Goal: Task Accomplishment & Management: Manage account settings

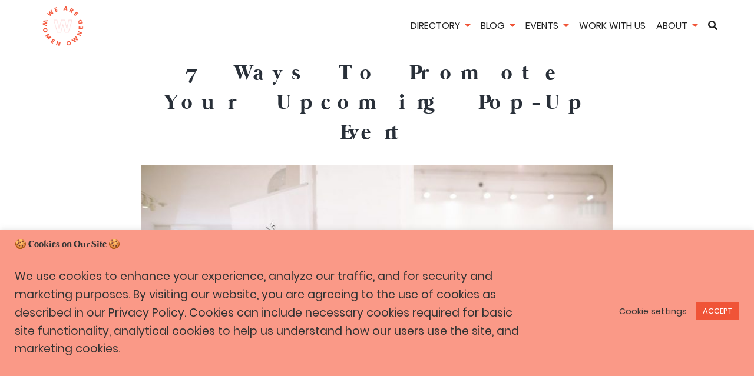
click at [645, 311] on link "Cookie settings" at bounding box center [653, 311] width 68 height 11
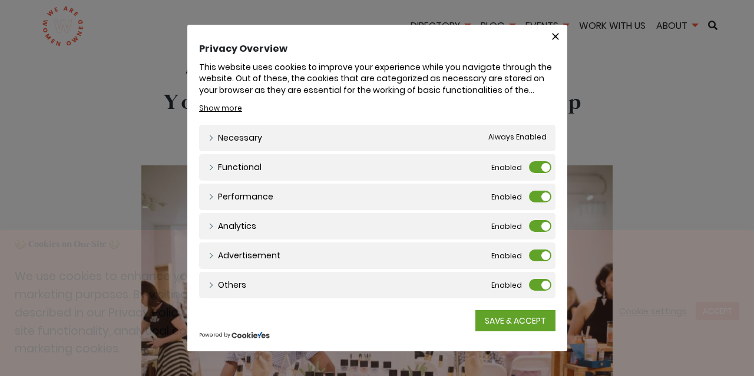
click at [537, 171] on label "Functional" at bounding box center [540, 167] width 22 height 12
click at [0, 0] on input "Functional" at bounding box center [0, 0] width 0 height 0
click at [536, 196] on label "Performance" at bounding box center [540, 197] width 22 height 12
click at [0, 0] on input "Performance" at bounding box center [0, 0] width 0 height 0
click at [539, 226] on label "Analytics" at bounding box center [540, 226] width 22 height 12
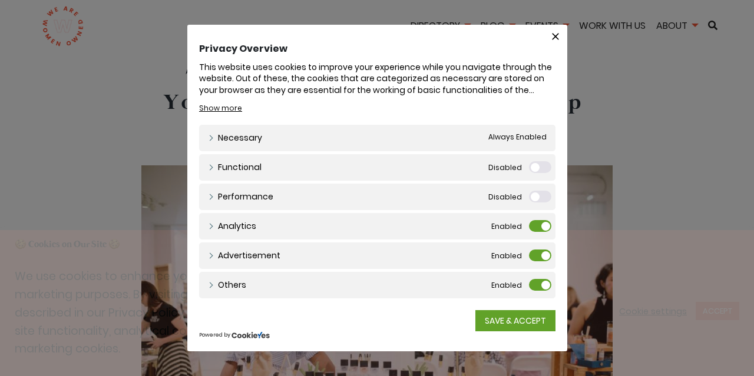
click at [0, 0] on input "Analytics" at bounding box center [0, 0] width 0 height 0
click at [537, 255] on label "Advertisement" at bounding box center [540, 256] width 22 height 12
click at [0, 0] on input "Advertisement" at bounding box center [0, 0] width 0 height 0
click at [538, 287] on label "Others" at bounding box center [540, 285] width 22 height 12
click at [0, 0] on input "Others" at bounding box center [0, 0] width 0 height 0
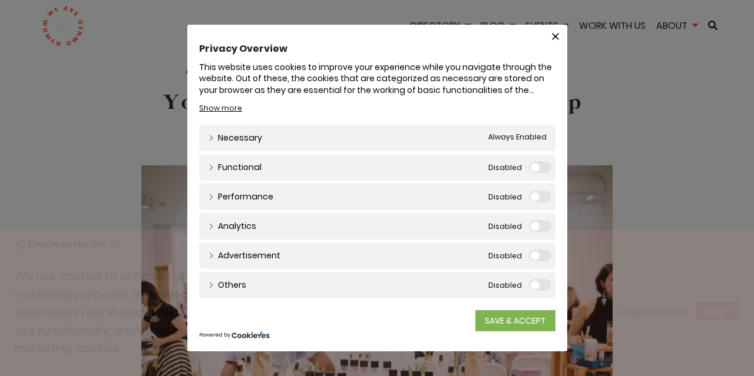
click at [500, 328] on link "SAVE & ACCEPT" at bounding box center [515, 321] width 80 height 21
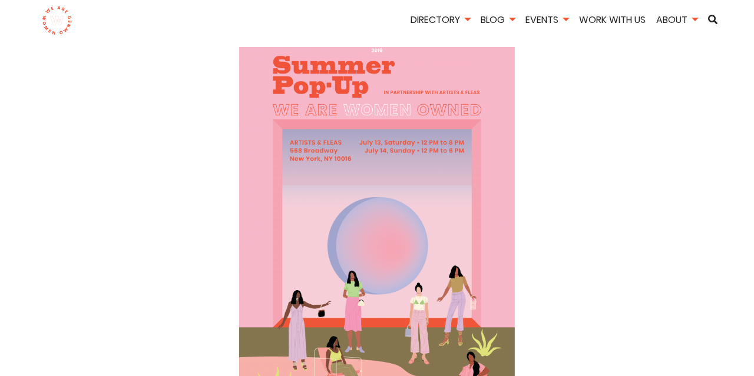
scroll to position [855, 0]
